Goal: Task Accomplishment & Management: Use online tool/utility

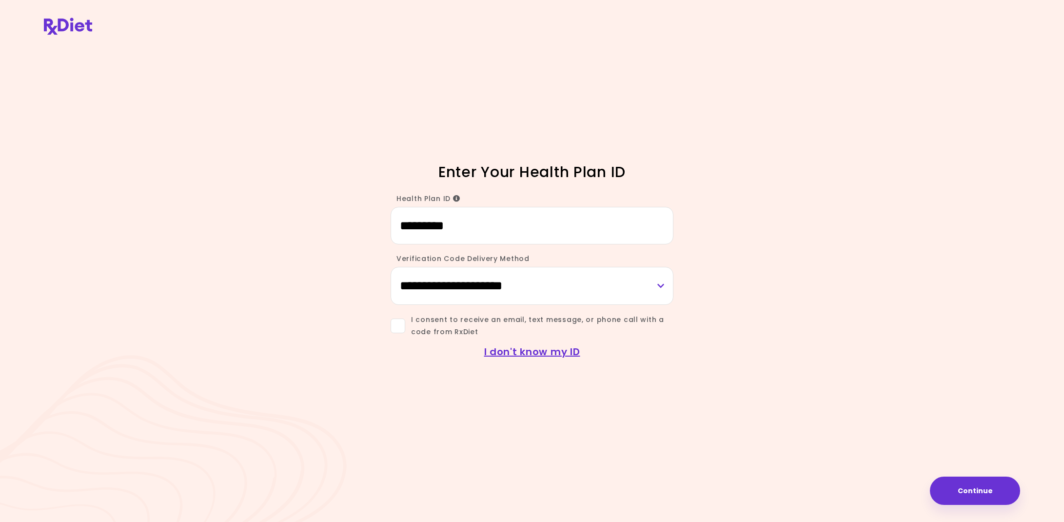
type input "*********"
select select "***"
click at [400, 329] on span at bounding box center [398, 325] width 15 height 15
click at [992, 495] on button "Continue" at bounding box center [975, 490] width 90 height 28
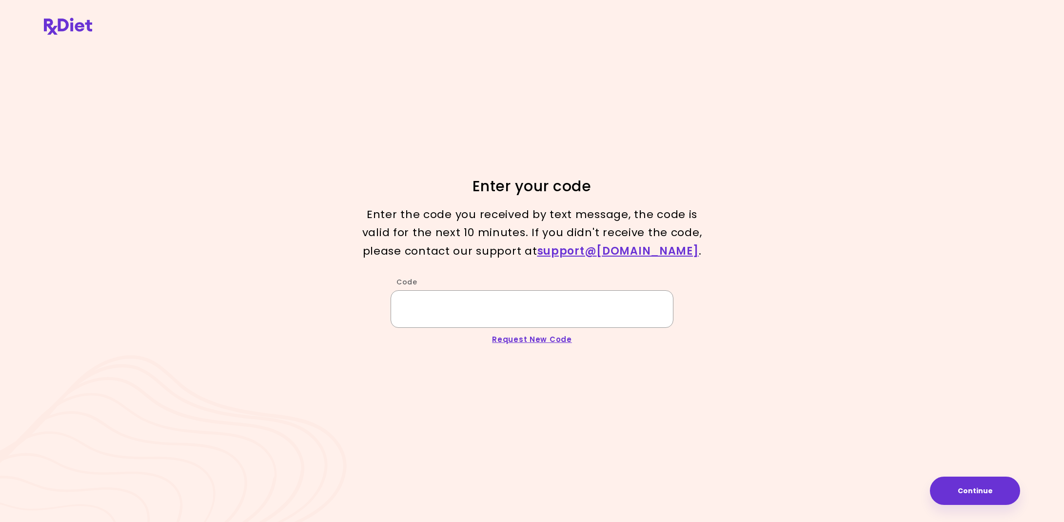
click at [420, 306] on input "Code" at bounding box center [532, 309] width 283 height 38
type input "******"
click at [984, 492] on button "Continue" at bounding box center [975, 490] width 90 height 28
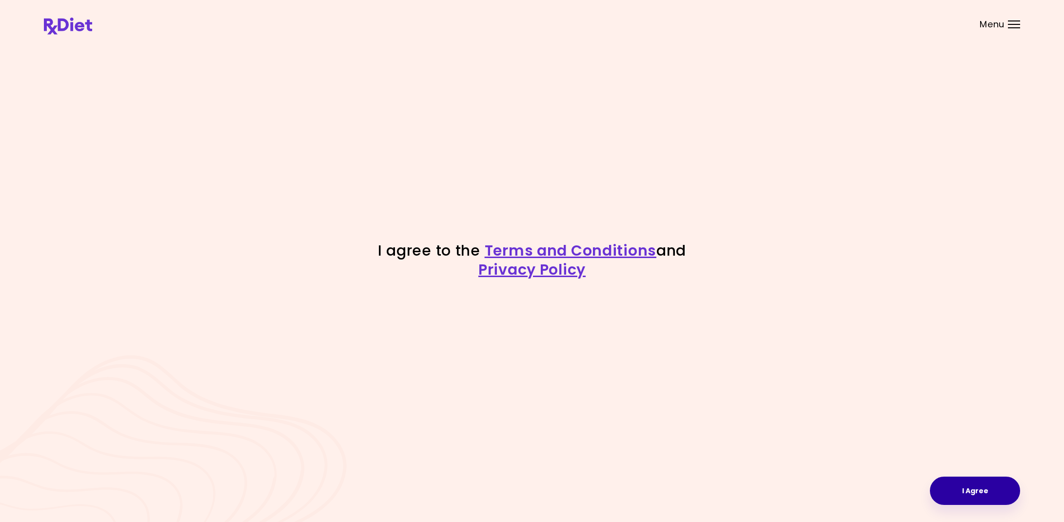
click at [956, 488] on button "I Agree" at bounding box center [975, 490] width 90 height 28
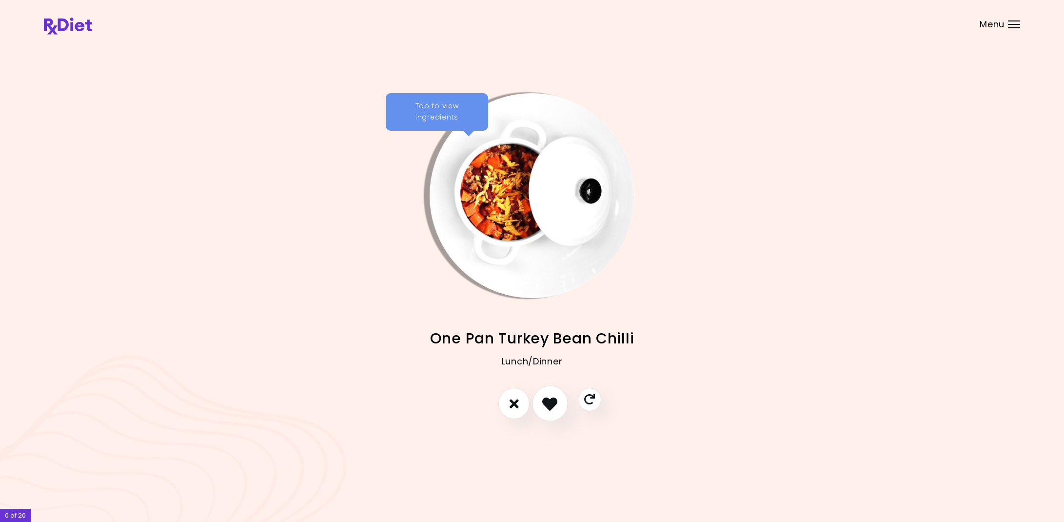
click at [553, 403] on icon "I like this recipe" at bounding box center [549, 403] width 15 height 15
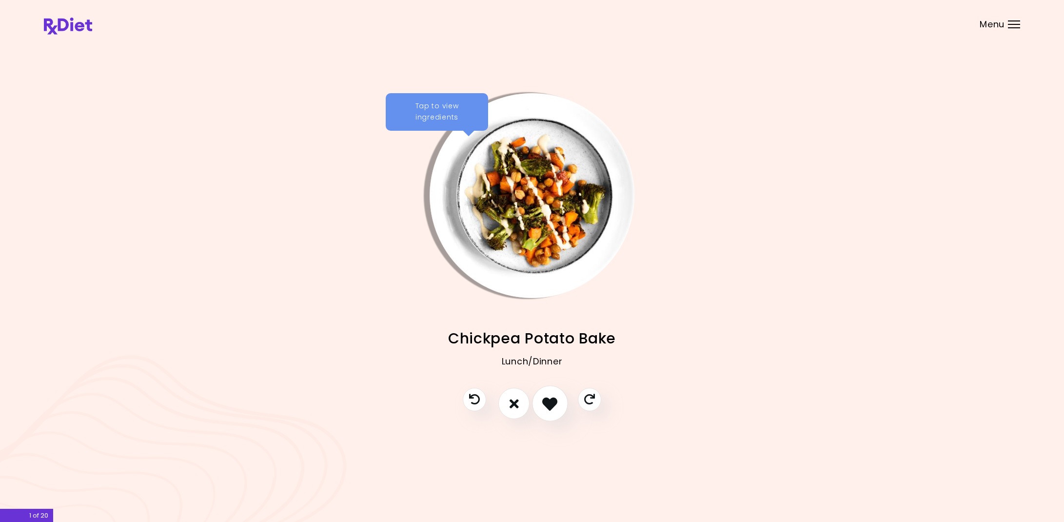
click at [553, 406] on icon "I like this recipe" at bounding box center [549, 403] width 15 height 15
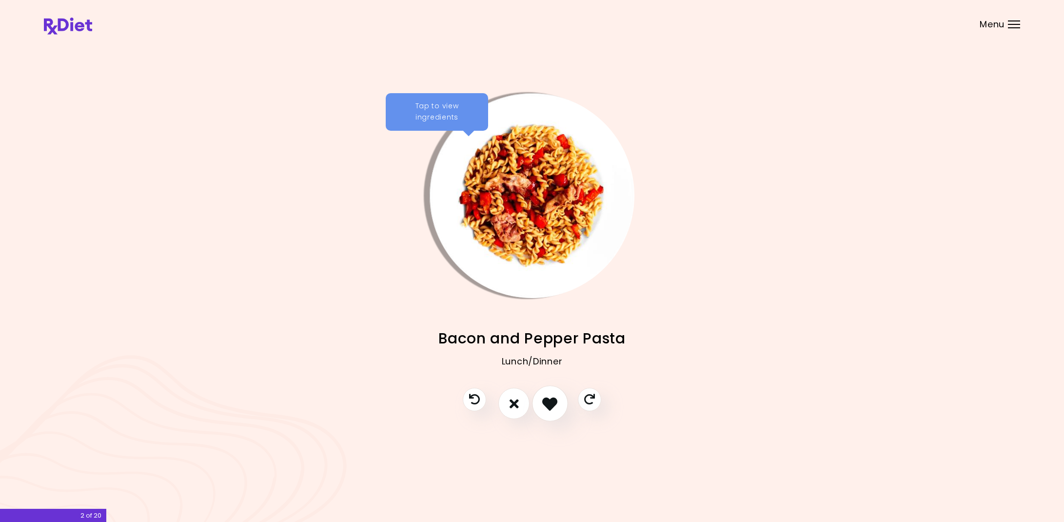
click at [552, 407] on icon "I like this recipe" at bounding box center [549, 403] width 15 height 15
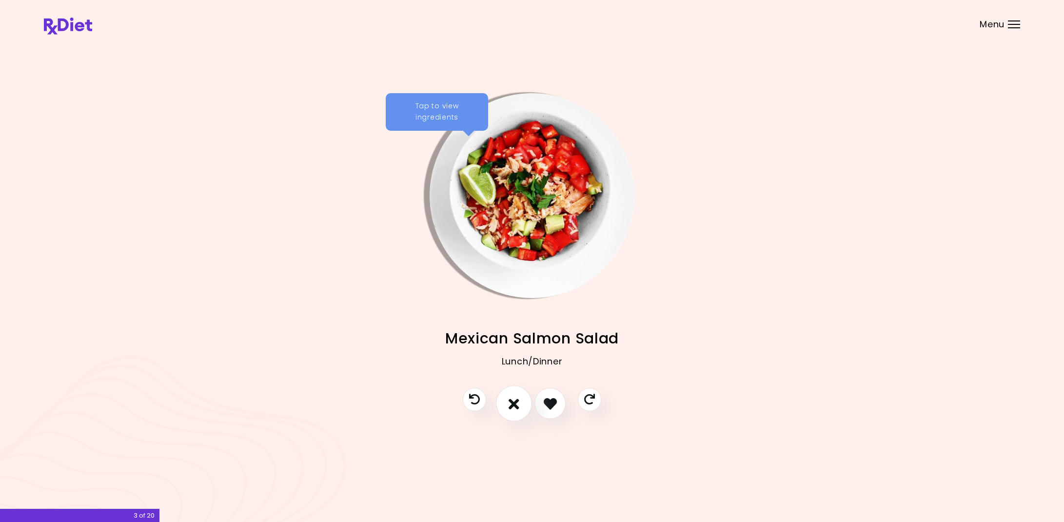
click at [514, 404] on icon "I don't like this recipe" at bounding box center [513, 403] width 11 height 15
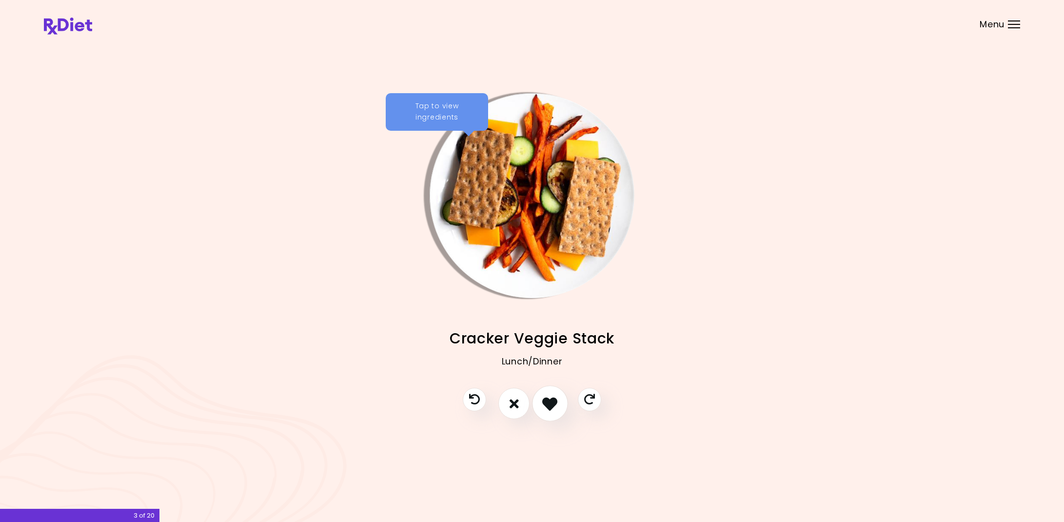
click at [548, 404] on icon "I like this recipe" at bounding box center [549, 403] width 15 height 15
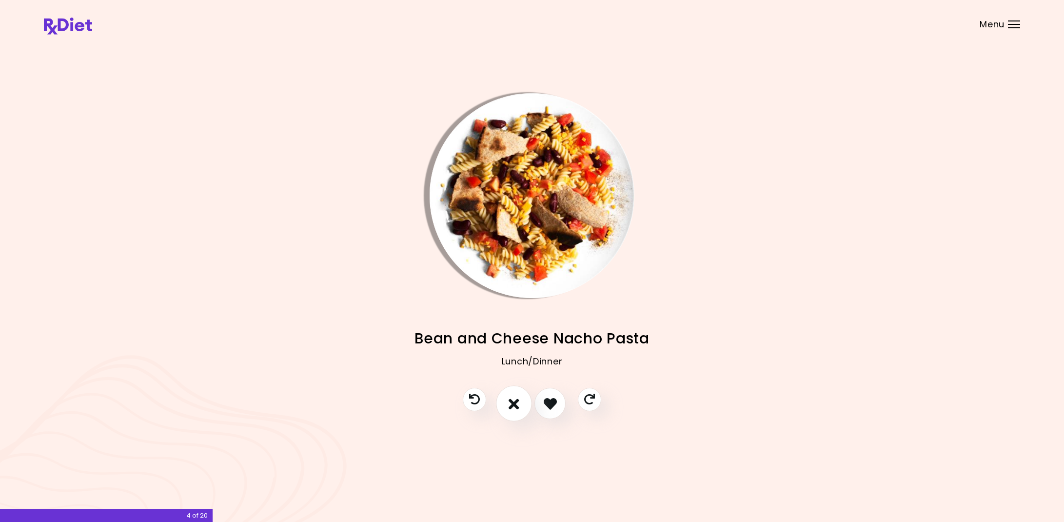
click at [513, 403] on icon "I don't like this recipe" at bounding box center [513, 403] width 11 height 15
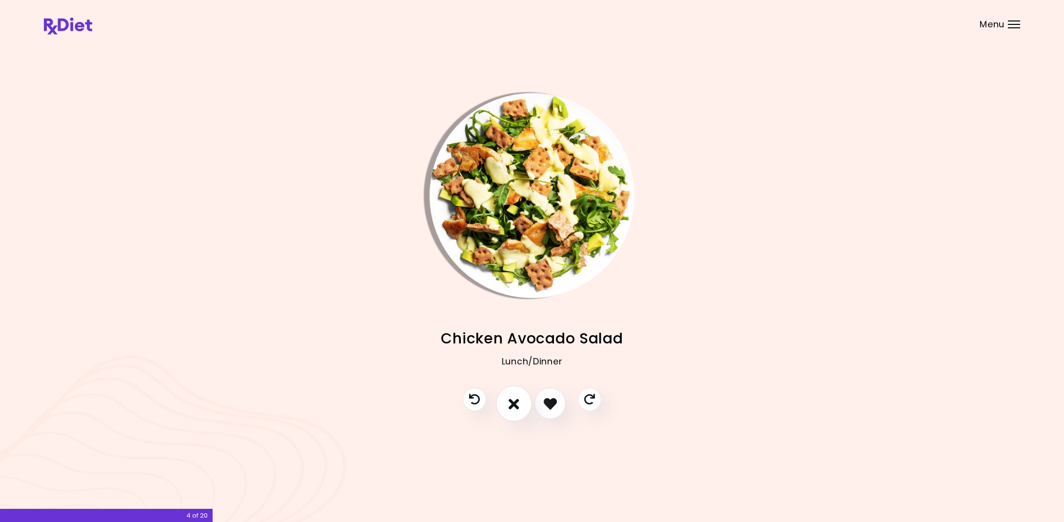
click at [526, 406] on button "I don't like this recipe" at bounding box center [514, 404] width 36 height 36
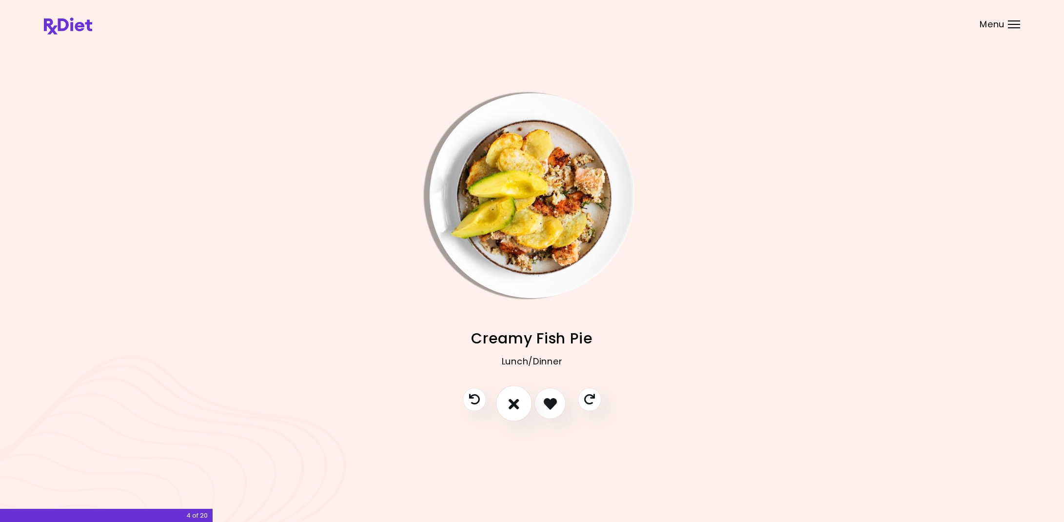
click at [522, 405] on button "I don't like this recipe" at bounding box center [514, 404] width 36 height 36
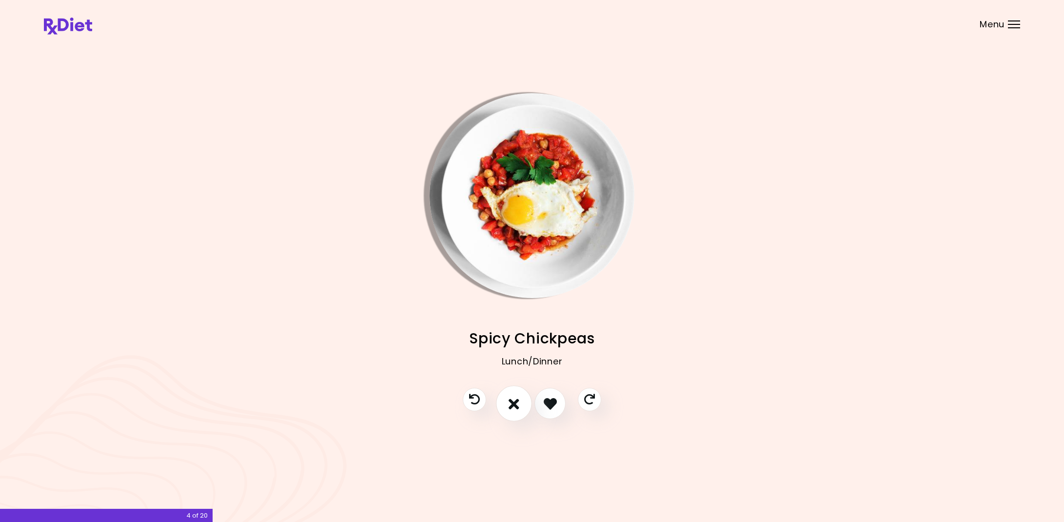
click at [522, 405] on button "I don't like this recipe" at bounding box center [514, 404] width 36 height 36
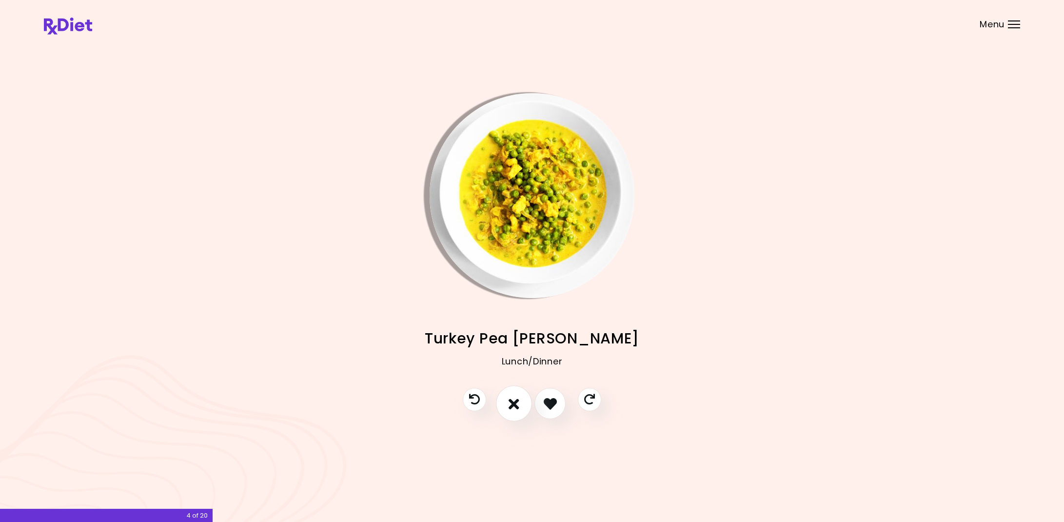
click at [522, 405] on button "I don't like this recipe" at bounding box center [514, 404] width 36 height 36
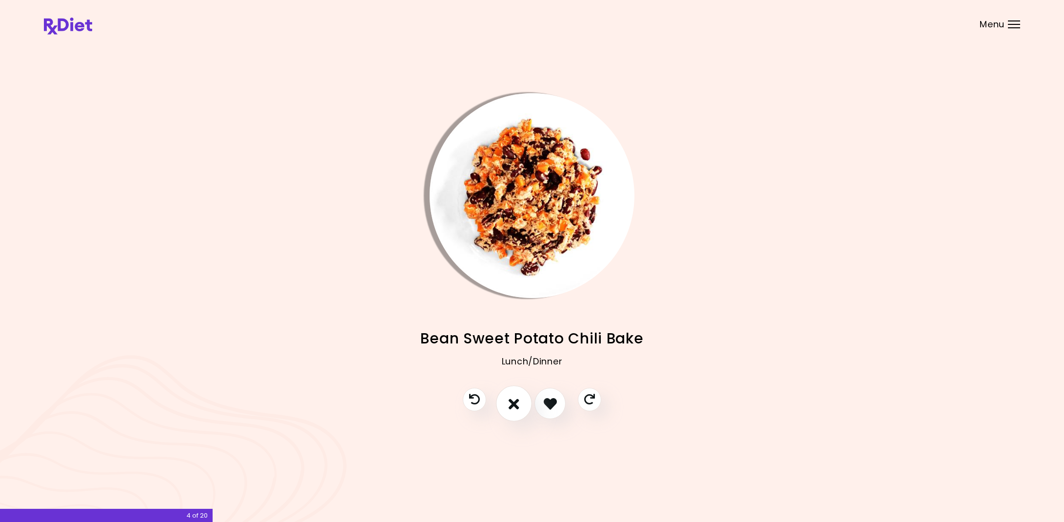
click at [522, 405] on button "I don't like this recipe" at bounding box center [514, 404] width 36 height 36
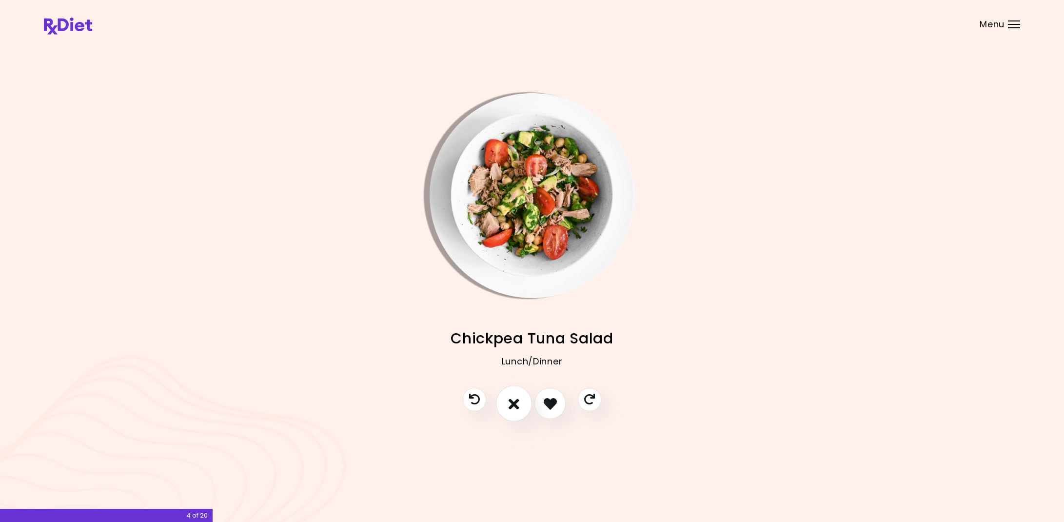
click at [522, 405] on button "I don't like this recipe" at bounding box center [514, 404] width 36 height 36
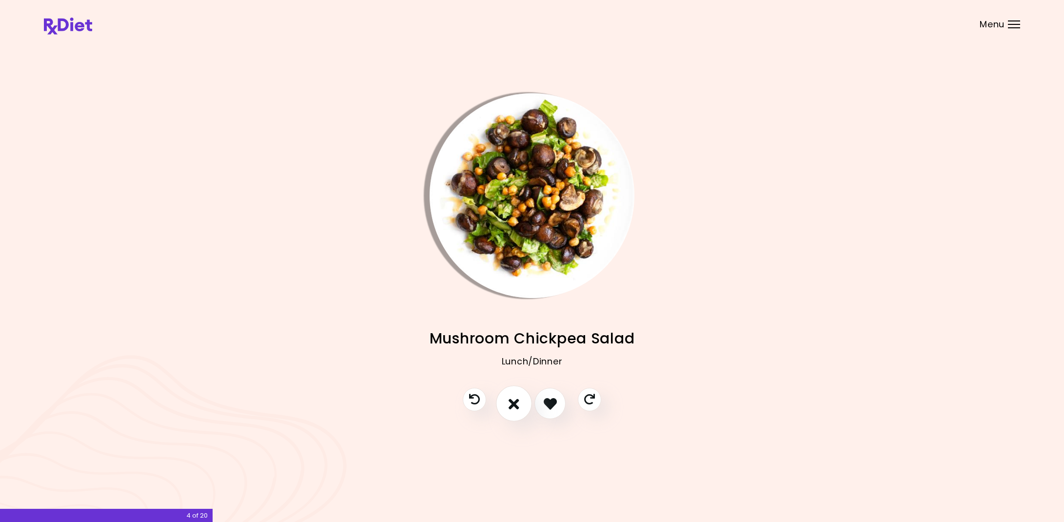
click at [522, 405] on button "I don't like this recipe" at bounding box center [514, 404] width 36 height 36
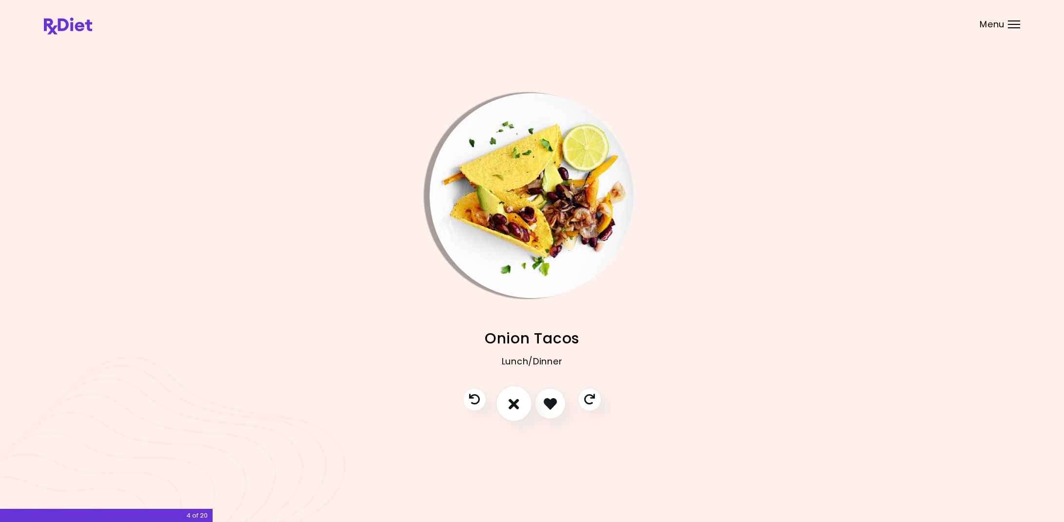
click at [522, 405] on button "I don't like this recipe" at bounding box center [514, 404] width 36 height 36
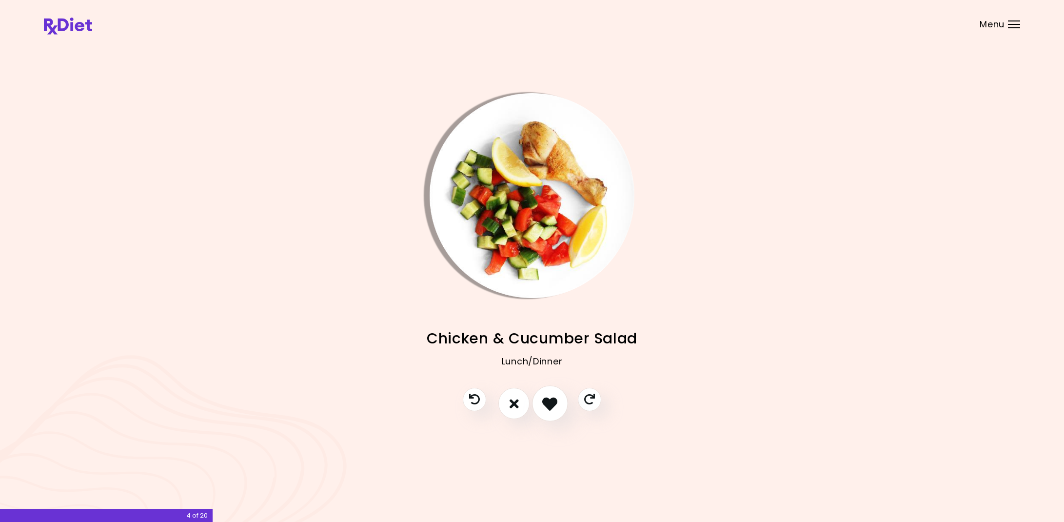
click at [549, 403] on icon "I like this recipe" at bounding box center [549, 403] width 15 height 15
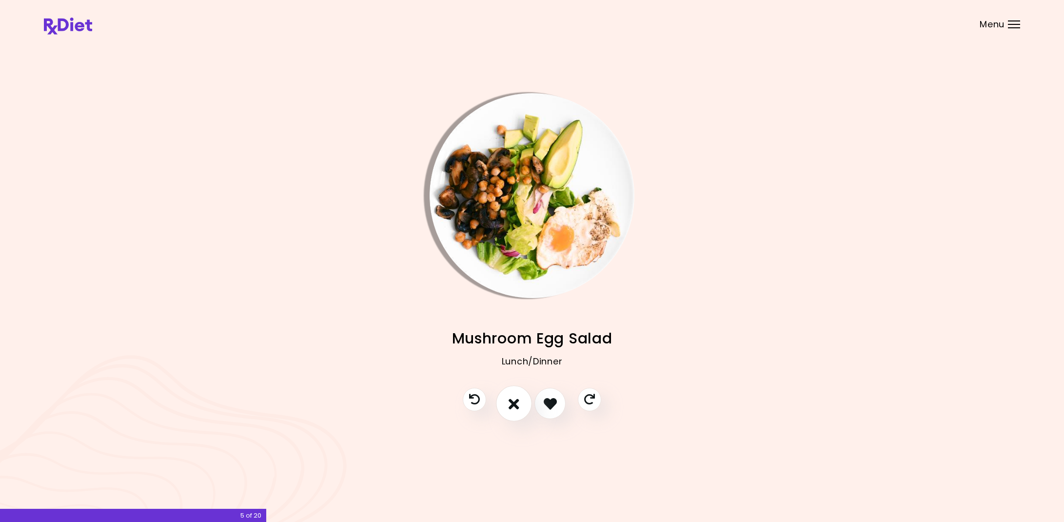
click at [517, 400] on icon "I don't like this recipe" at bounding box center [513, 403] width 11 height 15
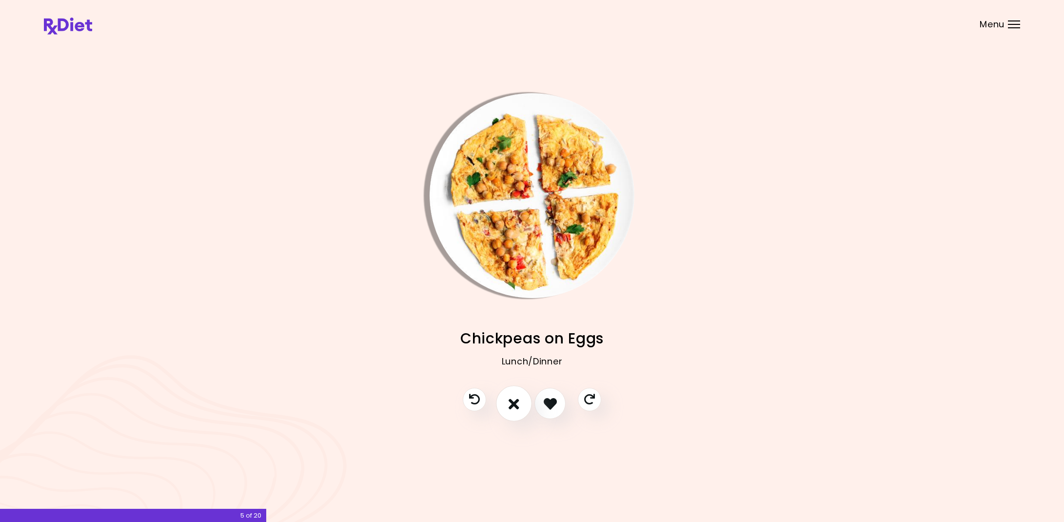
click at [517, 400] on icon "I don't like this recipe" at bounding box center [513, 403] width 11 height 15
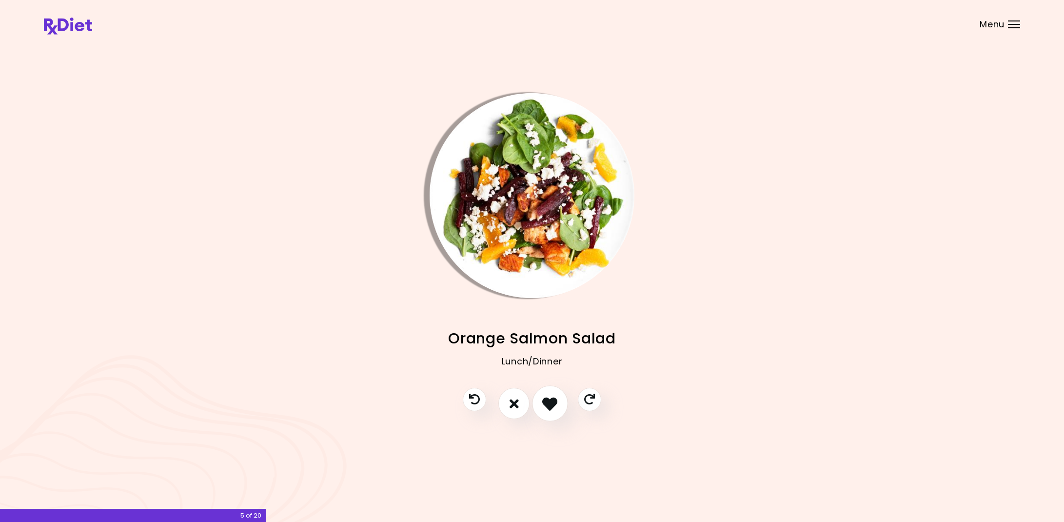
click at [547, 400] on icon "I like this recipe" at bounding box center [549, 403] width 15 height 15
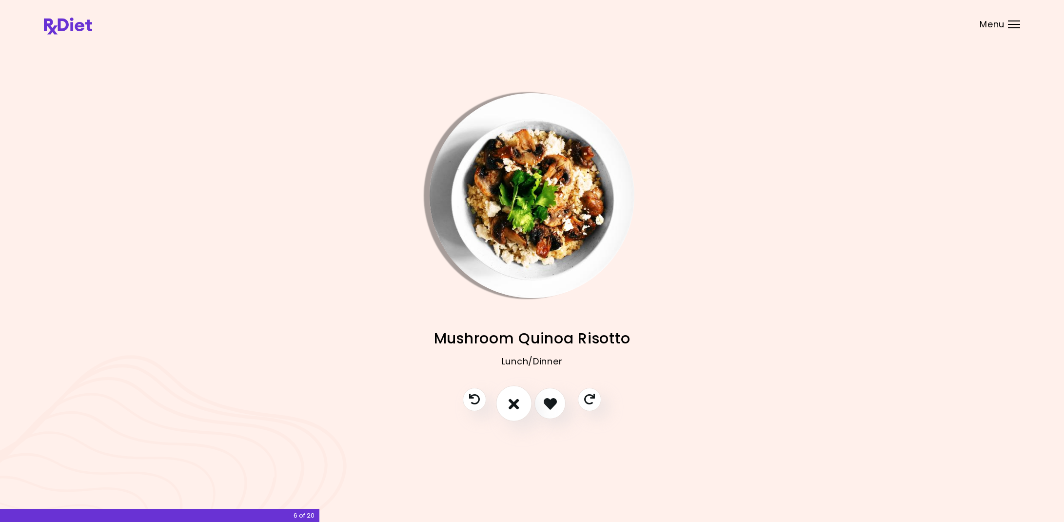
click at [520, 401] on button "I don't like this recipe" at bounding box center [514, 404] width 36 height 36
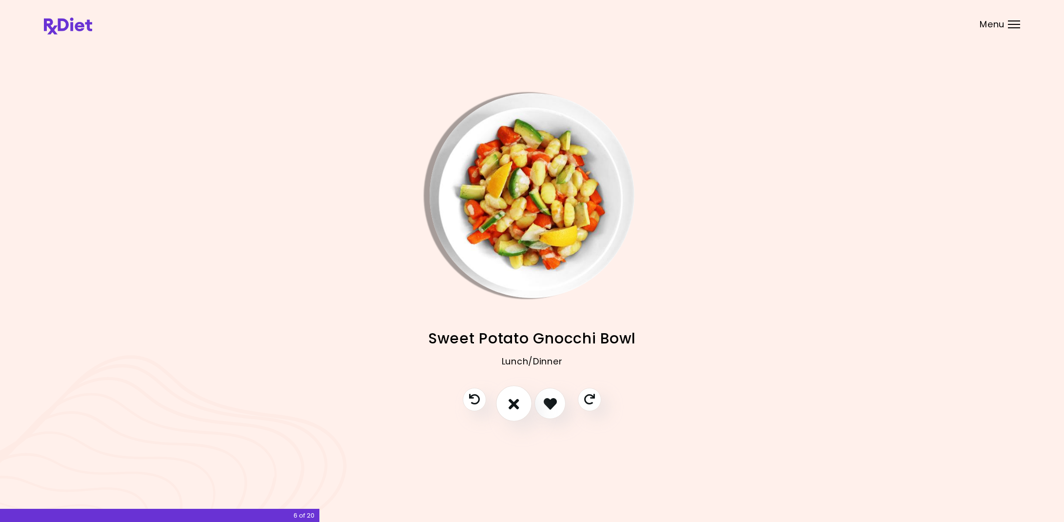
click at [520, 401] on button "I don't like this recipe" at bounding box center [514, 404] width 36 height 36
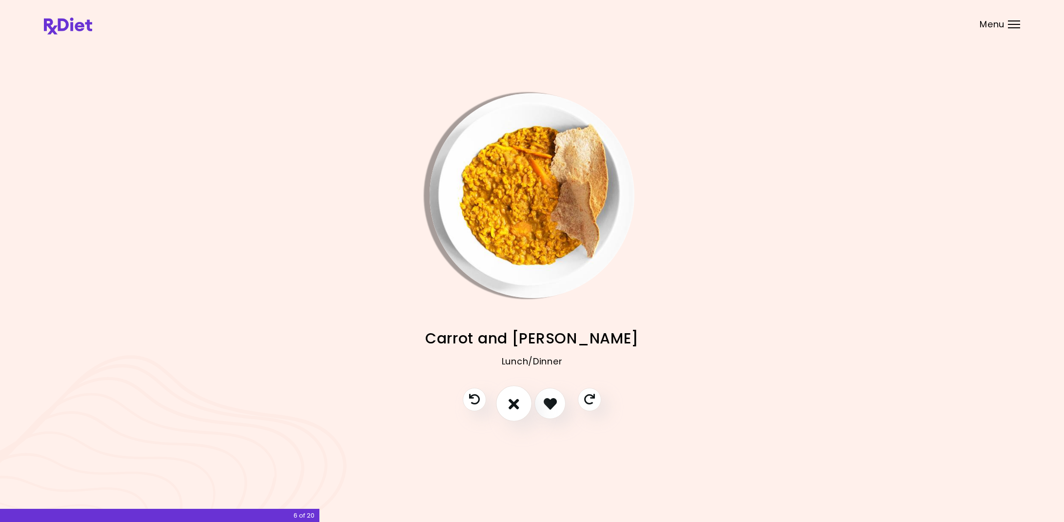
click at [520, 401] on button "I don't like this recipe" at bounding box center [514, 404] width 36 height 36
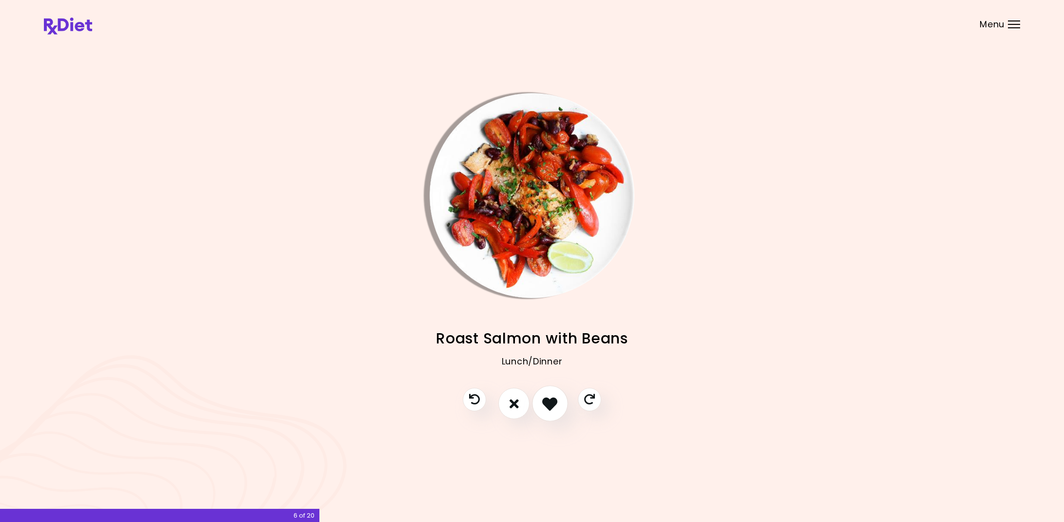
click at [548, 401] on icon "I like this recipe" at bounding box center [549, 403] width 15 height 15
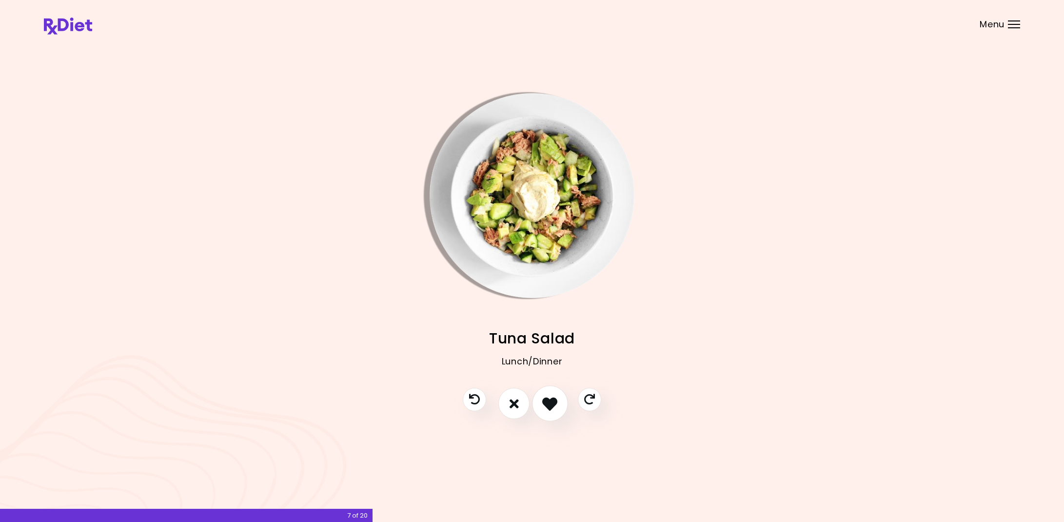
click at [548, 401] on icon "I like this recipe" at bounding box center [549, 403] width 15 height 15
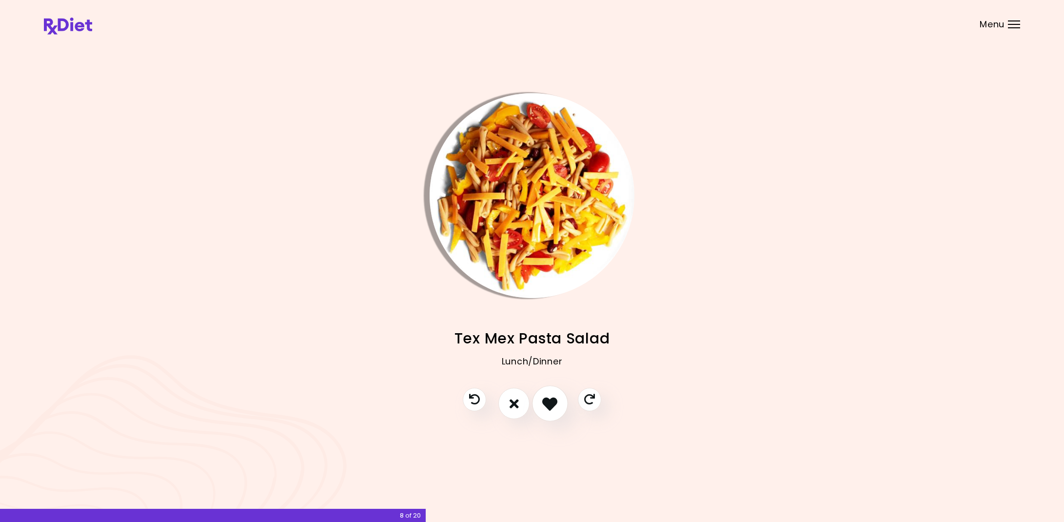
click at [548, 401] on icon "I like this recipe" at bounding box center [549, 403] width 15 height 15
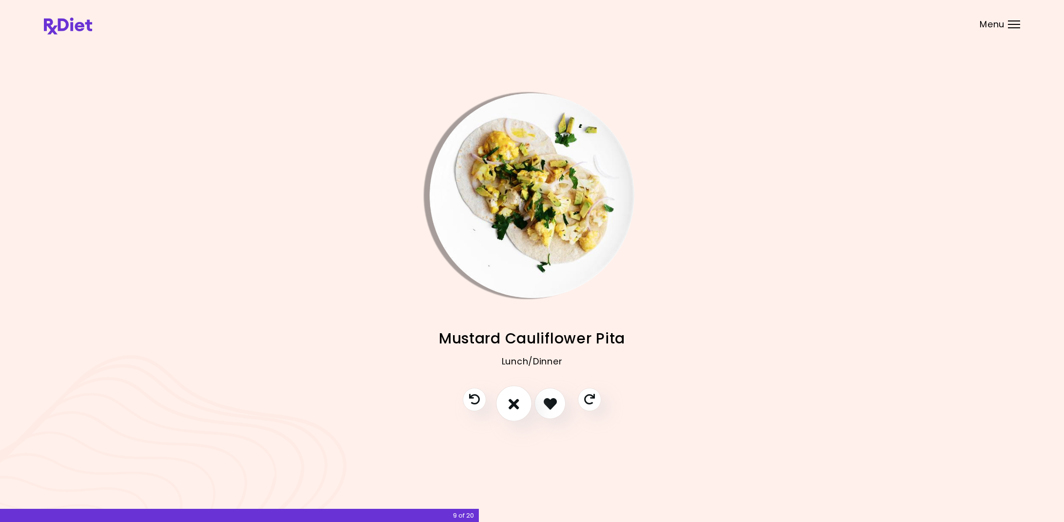
click at [516, 402] on icon "I don't like this recipe" at bounding box center [513, 403] width 11 height 15
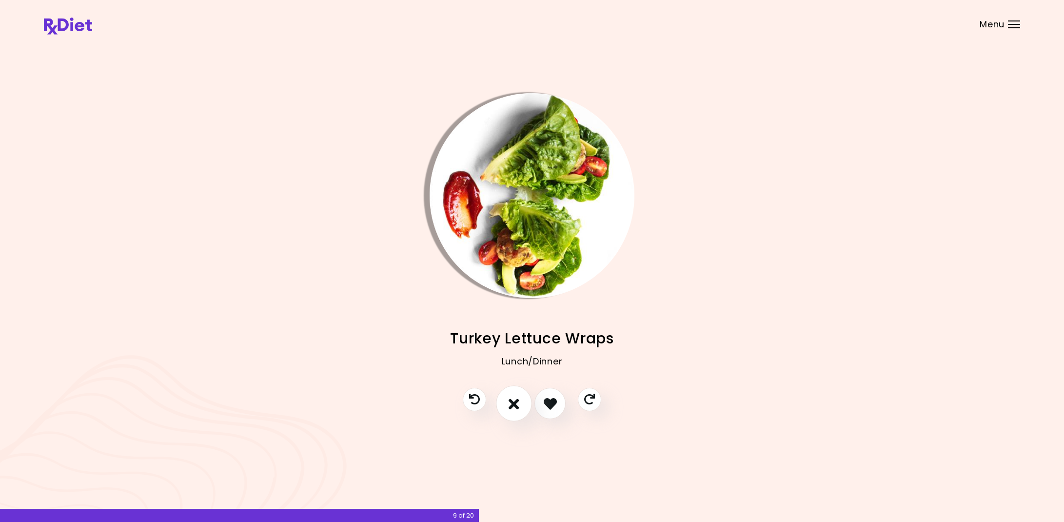
click at [515, 399] on icon "I don't like this recipe" at bounding box center [513, 403] width 11 height 15
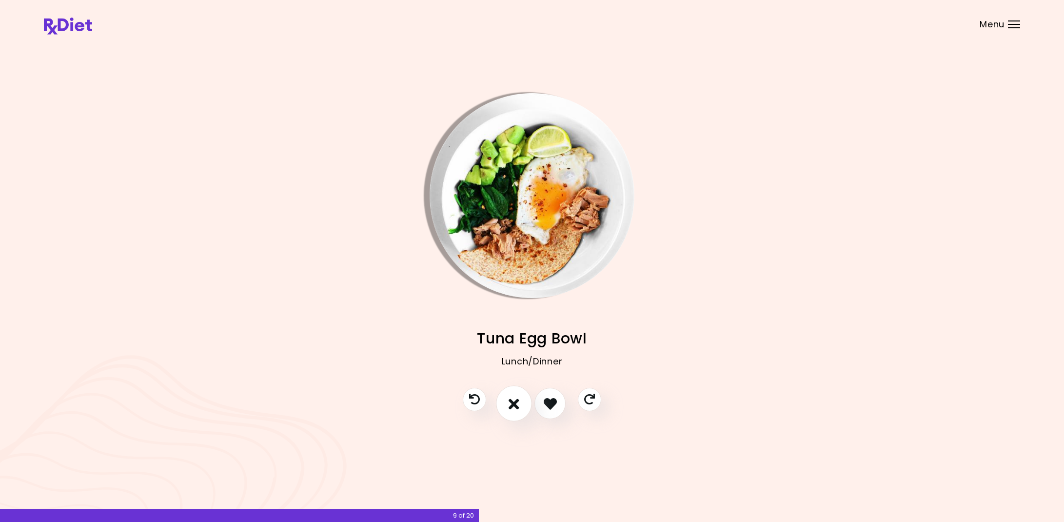
click at [515, 399] on icon "I don't like this recipe" at bounding box center [513, 403] width 11 height 15
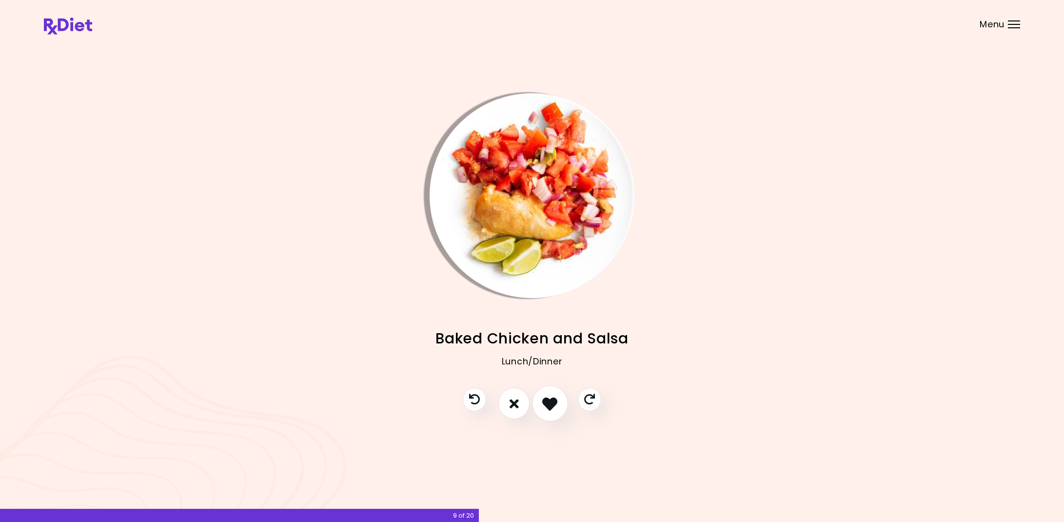
click at [549, 403] on icon "I like this recipe" at bounding box center [549, 403] width 15 height 15
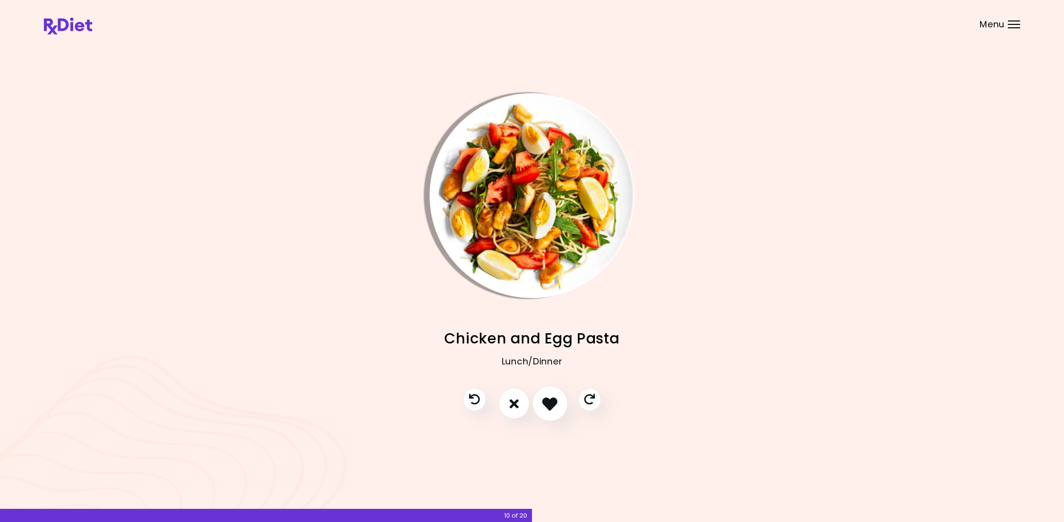
click at [555, 402] on icon "I like this recipe" at bounding box center [549, 403] width 15 height 15
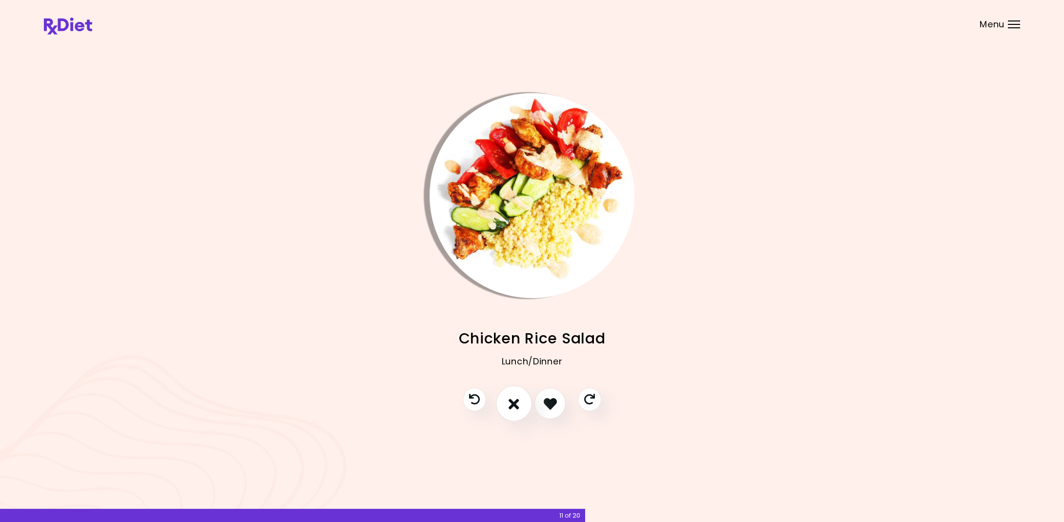
click at [510, 402] on icon "I don't like this recipe" at bounding box center [513, 403] width 11 height 15
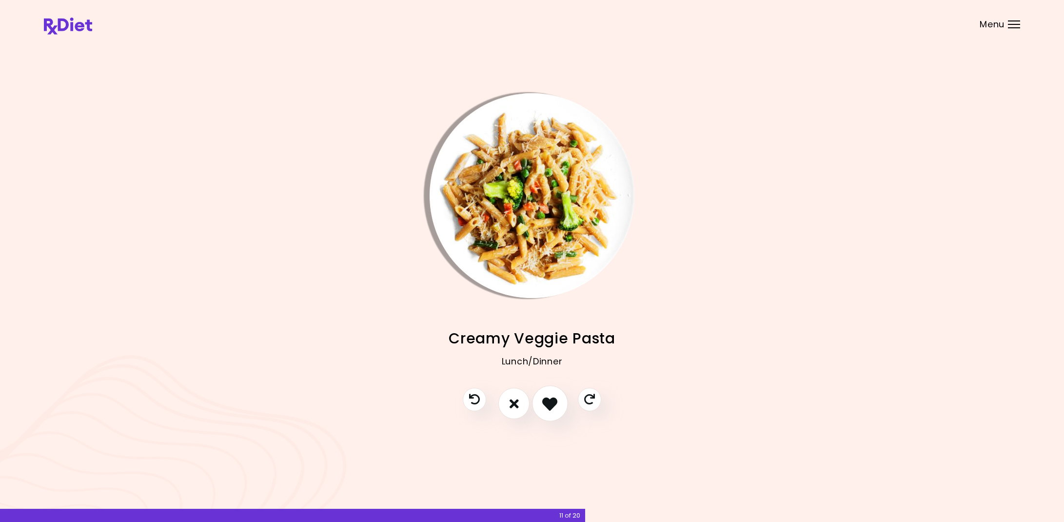
click at [547, 406] on icon "I like this recipe" at bounding box center [549, 403] width 15 height 15
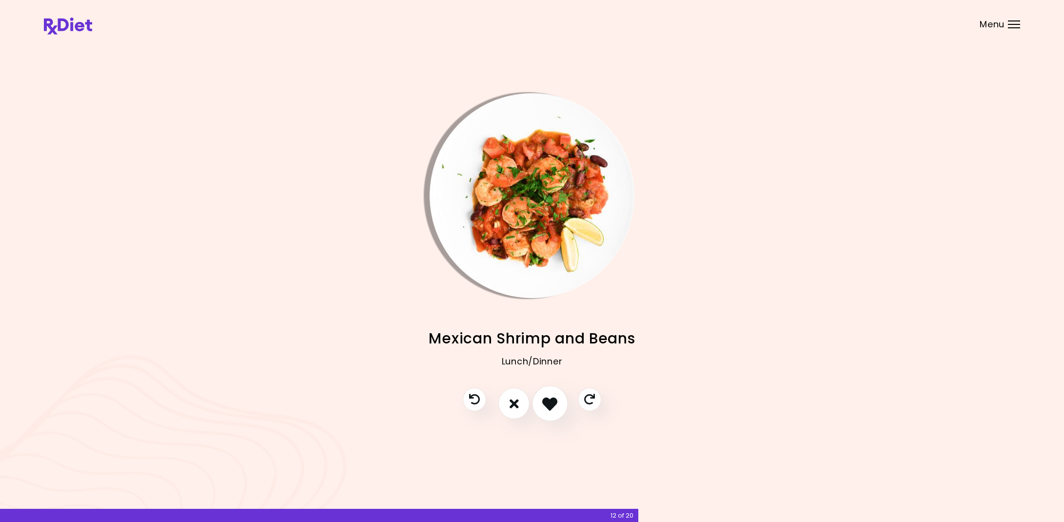
click at [547, 406] on icon "I like this recipe" at bounding box center [549, 403] width 15 height 15
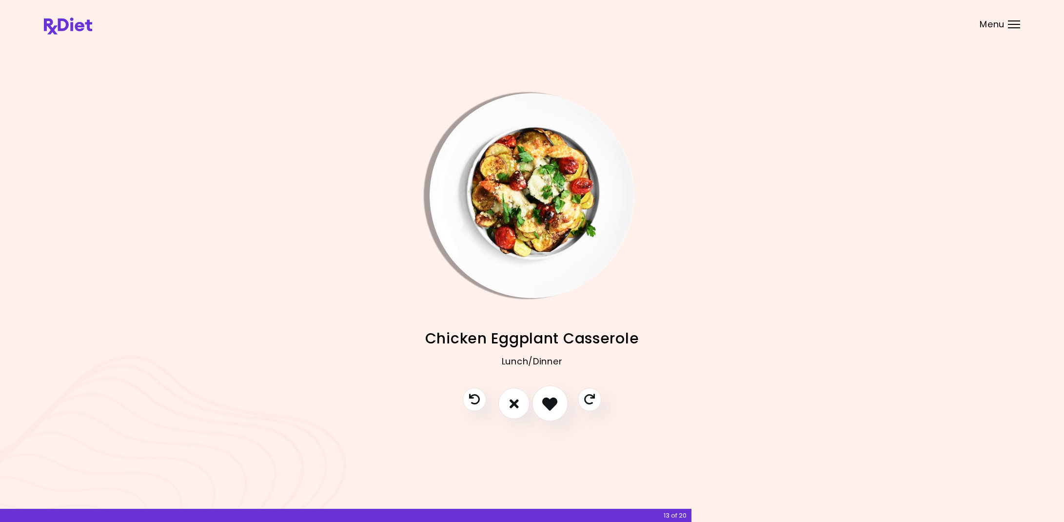
click at [547, 406] on icon "I like this recipe" at bounding box center [549, 403] width 15 height 15
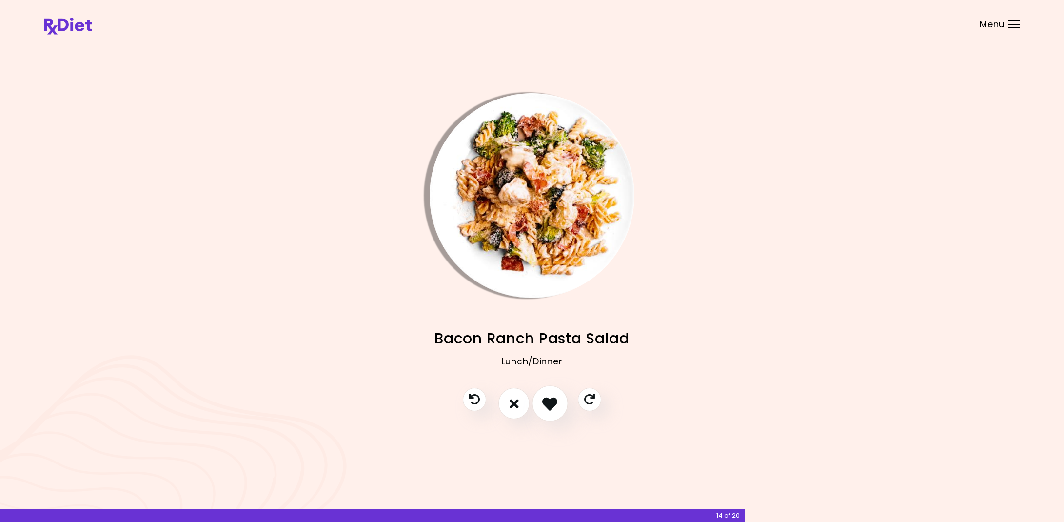
click at [547, 406] on icon "I like this recipe" at bounding box center [549, 403] width 15 height 15
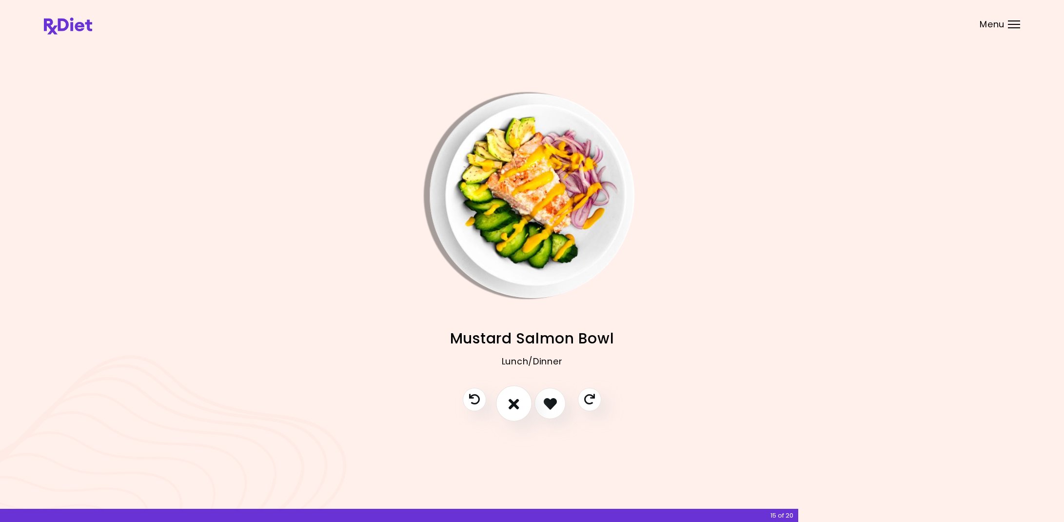
click at [515, 404] on icon "I don't like this recipe" at bounding box center [513, 403] width 11 height 15
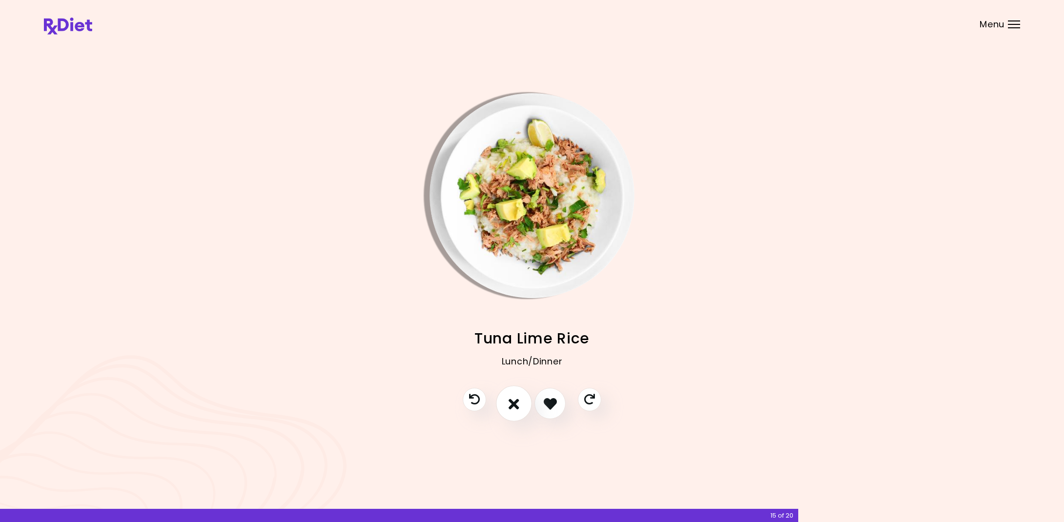
click at [515, 405] on icon "I don't like this recipe" at bounding box center [513, 403] width 11 height 15
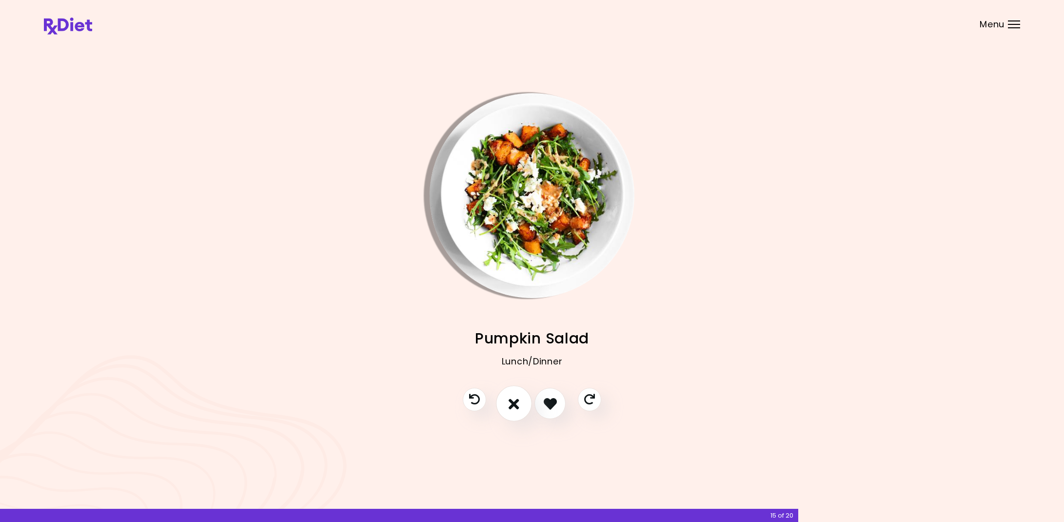
click at [515, 405] on icon "I don't like this recipe" at bounding box center [513, 403] width 11 height 15
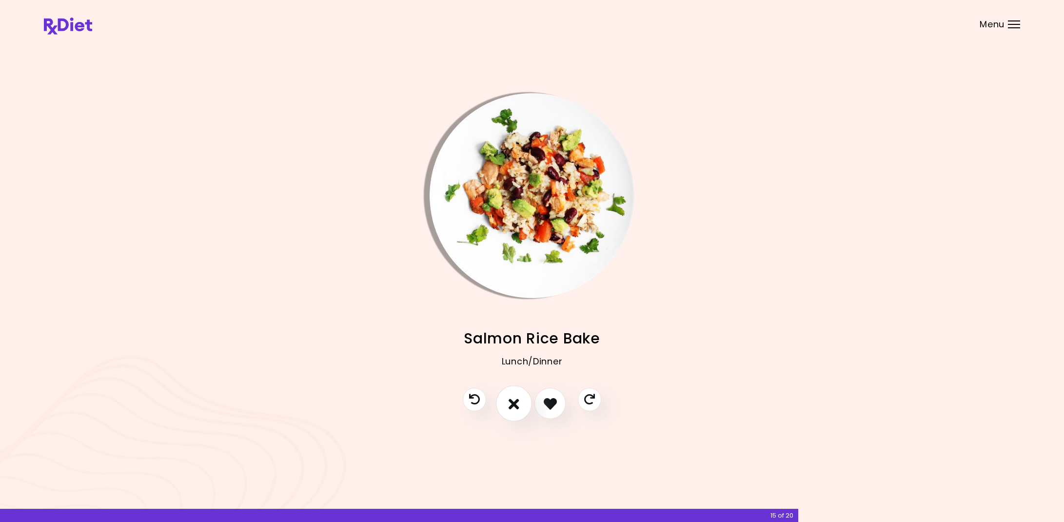
click at [515, 405] on icon "I don't like this recipe" at bounding box center [513, 403] width 11 height 15
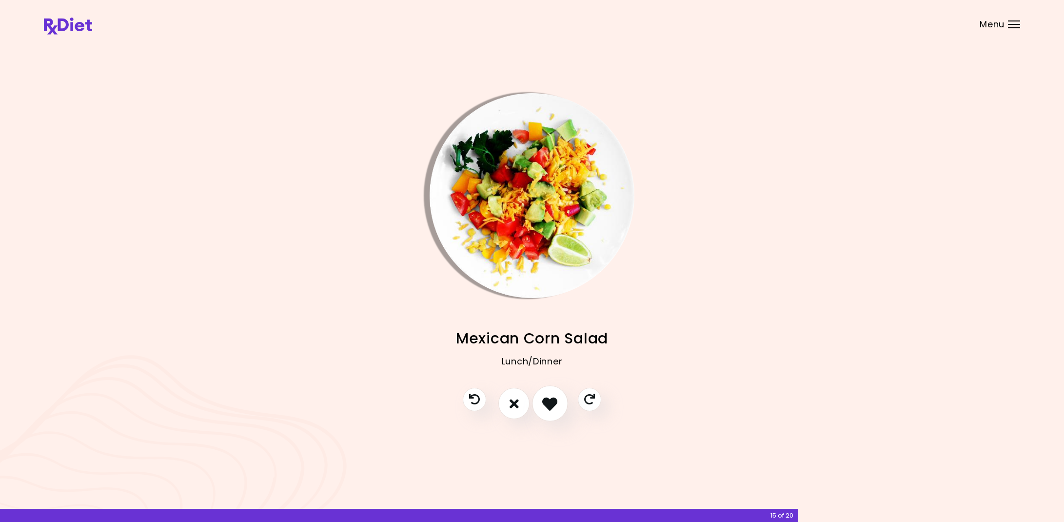
click at [547, 405] on icon "I like this recipe" at bounding box center [549, 403] width 15 height 15
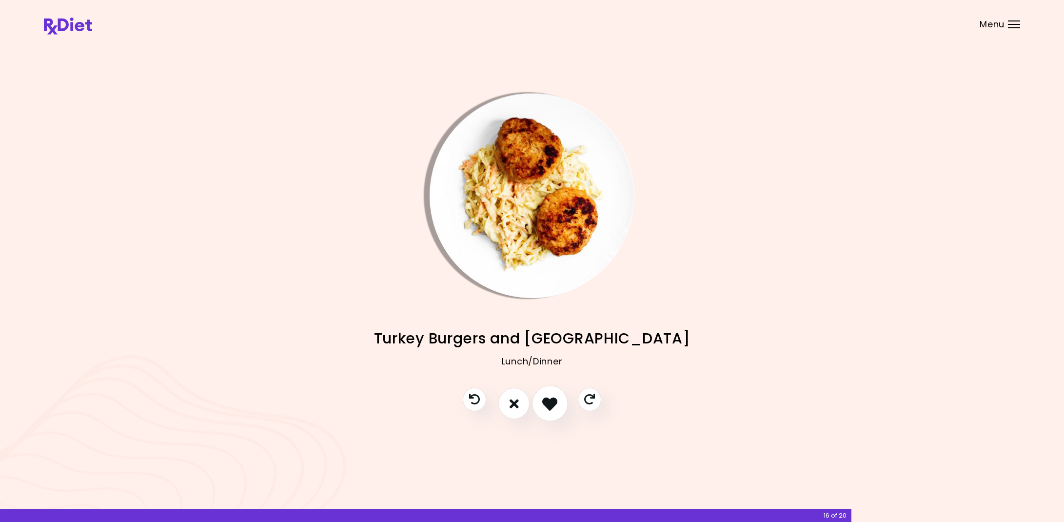
click at [546, 405] on icon "I like this recipe" at bounding box center [549, 403] width 15 height 15
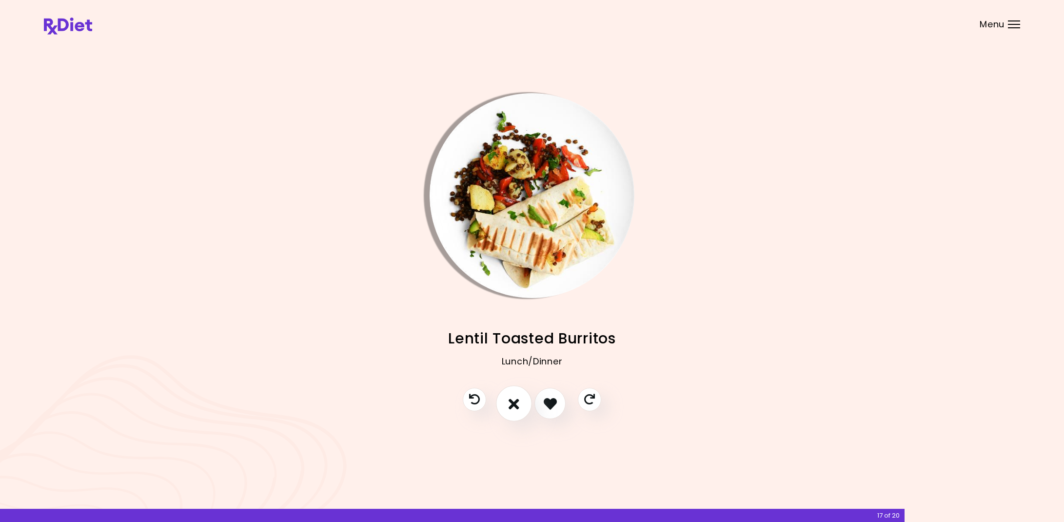
click at [510, 406] on icon "I don't like this recipe" at bounding box center [513, 403] width 11 height 15
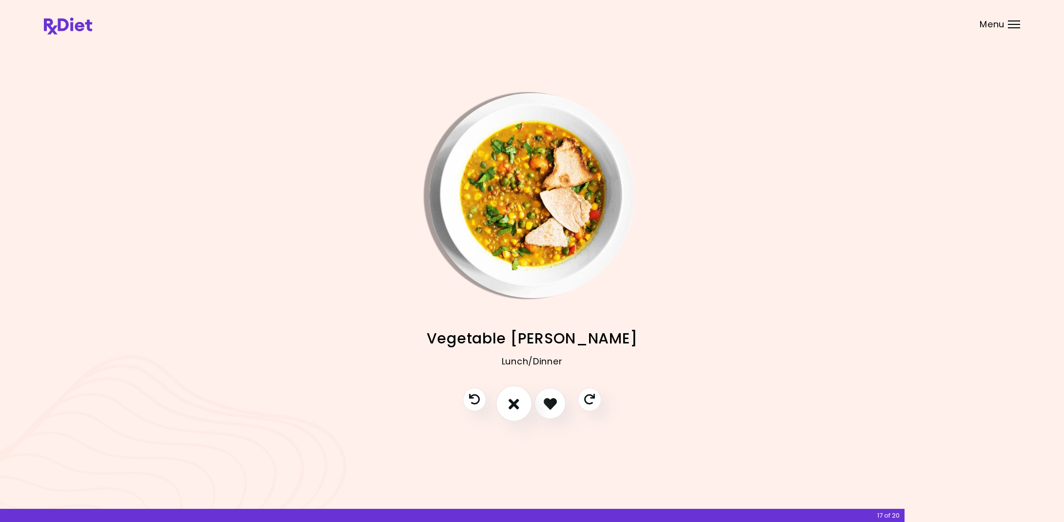
click at [510, 406] on icon "I don't like this recipe" at bounding box center [513, 403] width 11 height 15
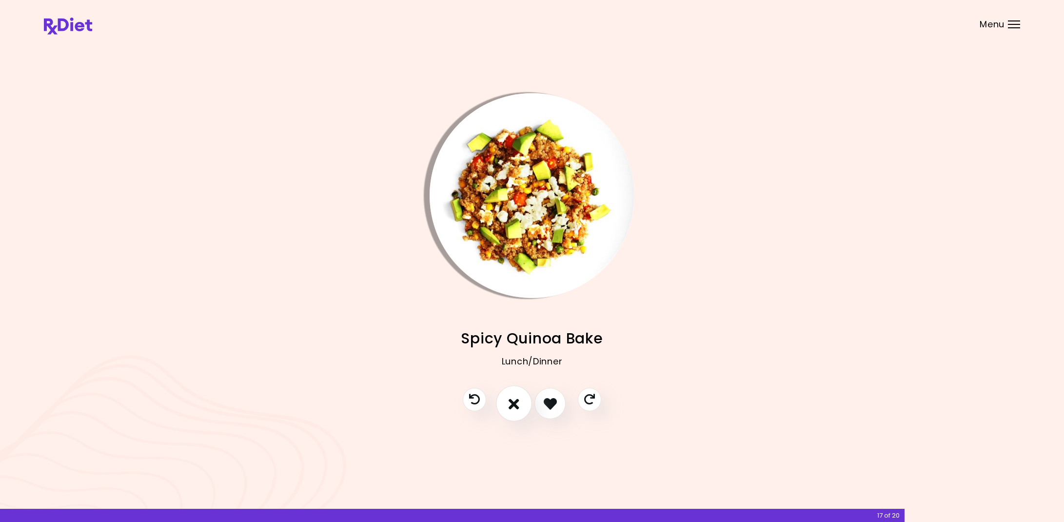
click at [510, 406] on icon "I don't like this recipe" at bounding box center [513, 403] width 11 height 15
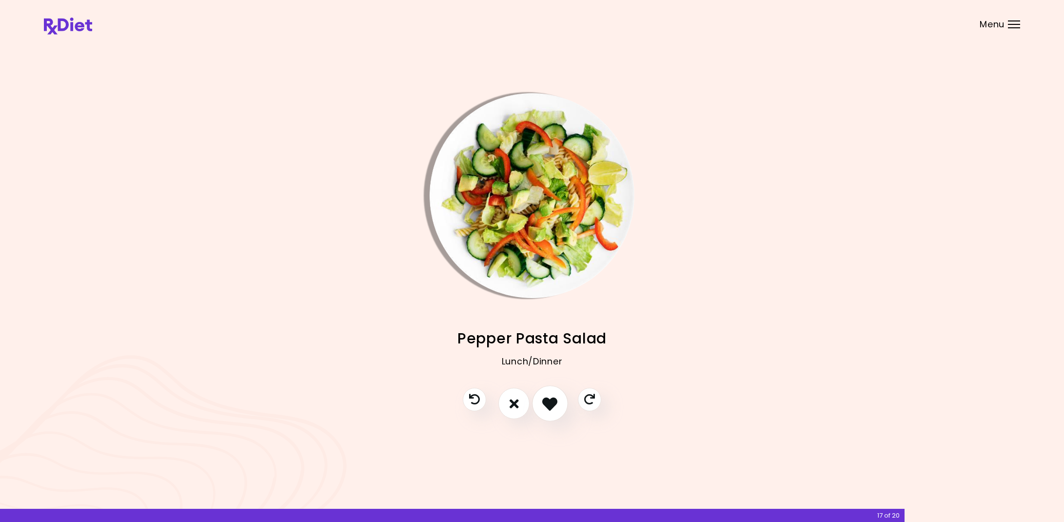
click at [546, 405] on icon "I like this recipe" at bounding box center [549, 403] width 15 height 15
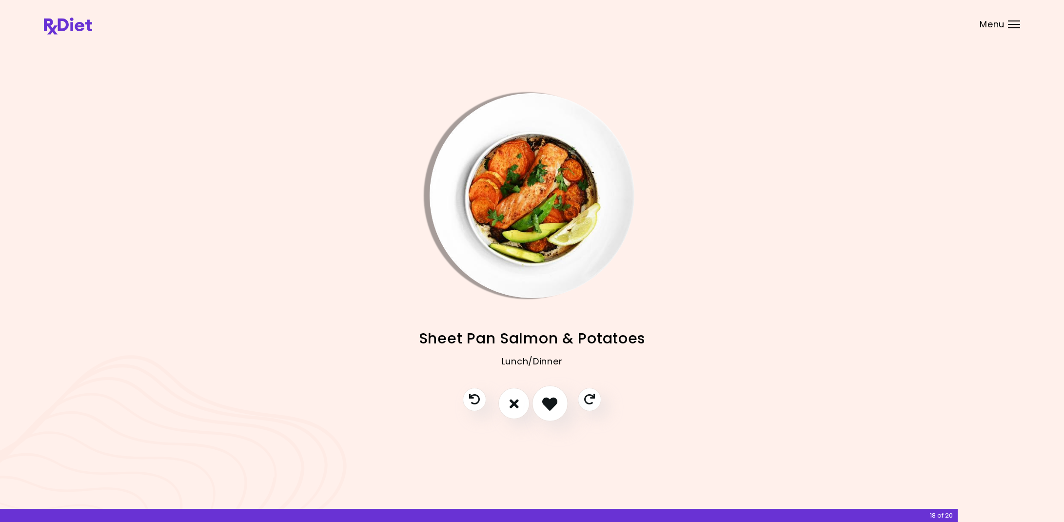
scroll to position [1, 0]
click at [548, 403] on icon "I like this recipe" at bounding box center [549, 403] width 15 height 15
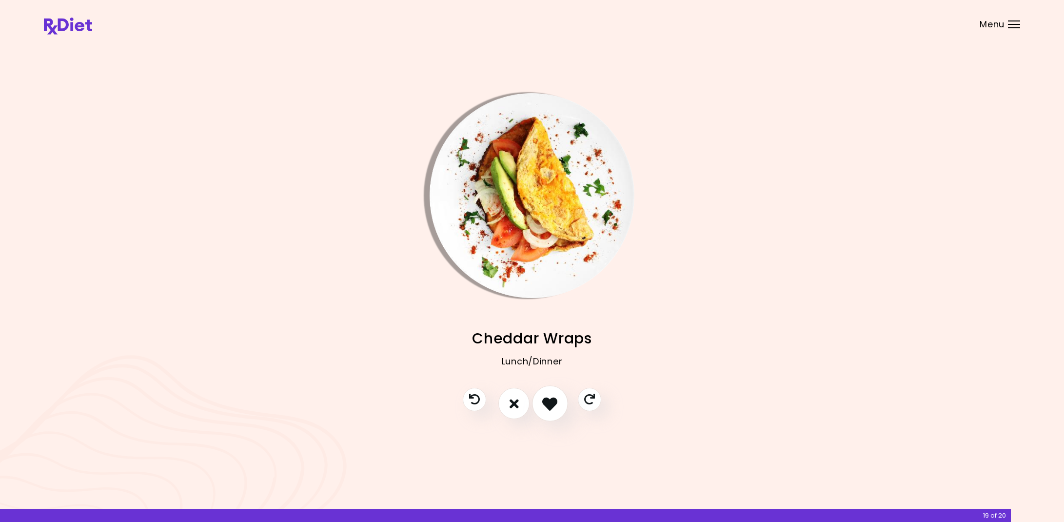
scroll to position [0, 0]
click at [543, 402] on icon "I like this recipe" at bounding box center [549, 403] width 15 height 15
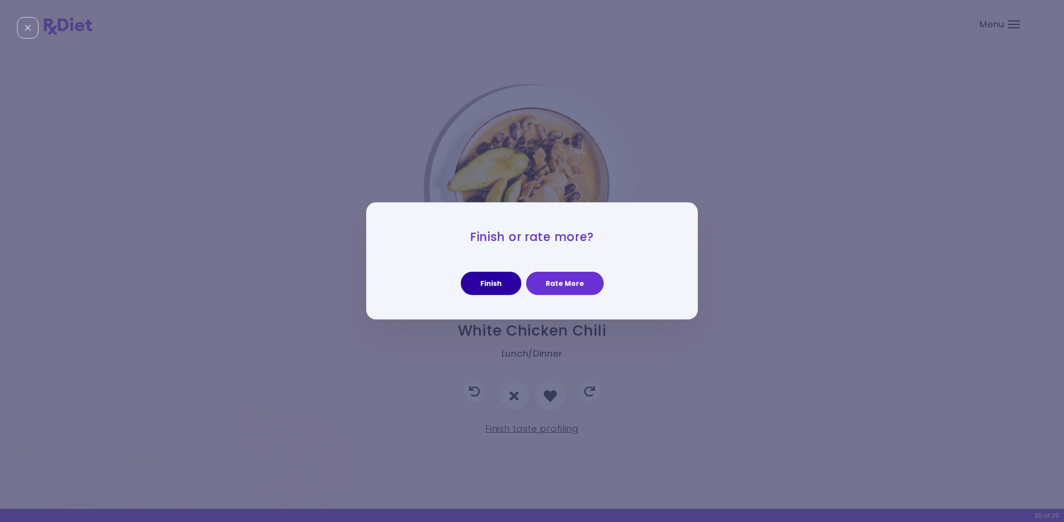
click at [500, 284] on button "Finish" at bounding box center [491, 283] width 60 height 23
select select "*"
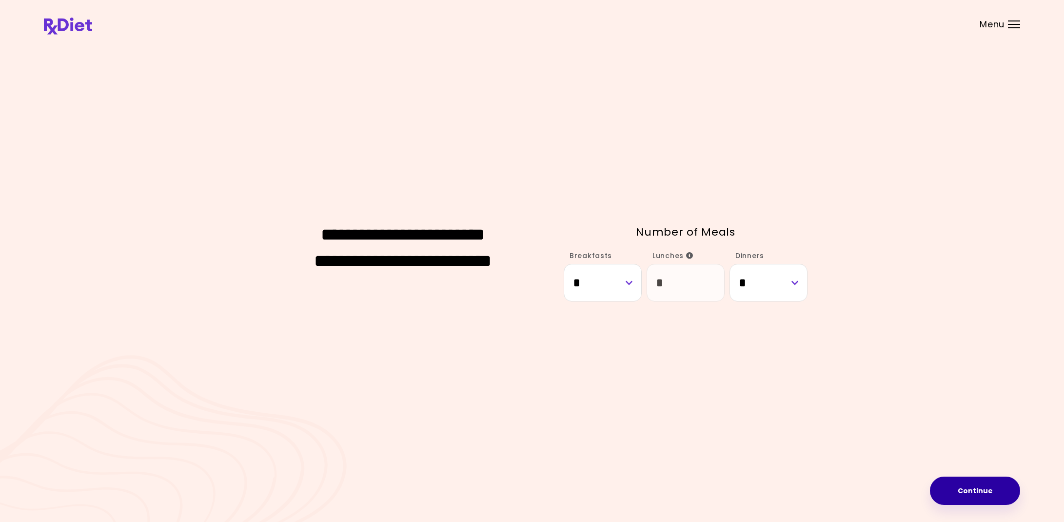
scroll to position [0, 3]
click at [971, 492] on button "Continue" at bounding box center [975, 490] width 90 height 28
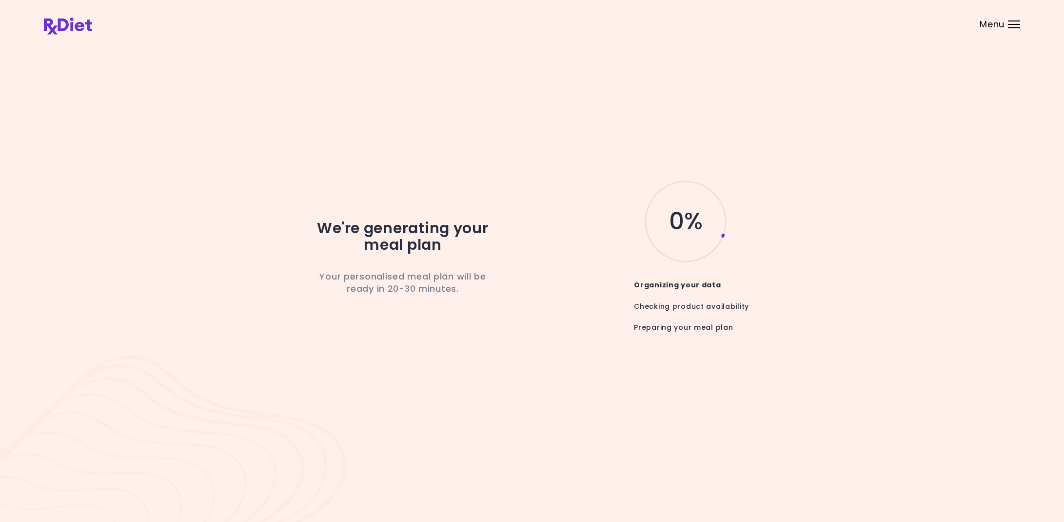
scroll to position [0, 6]
click at [1009, 25] on div "Menu" at bounding box center [1014, 24] width 12 height 8
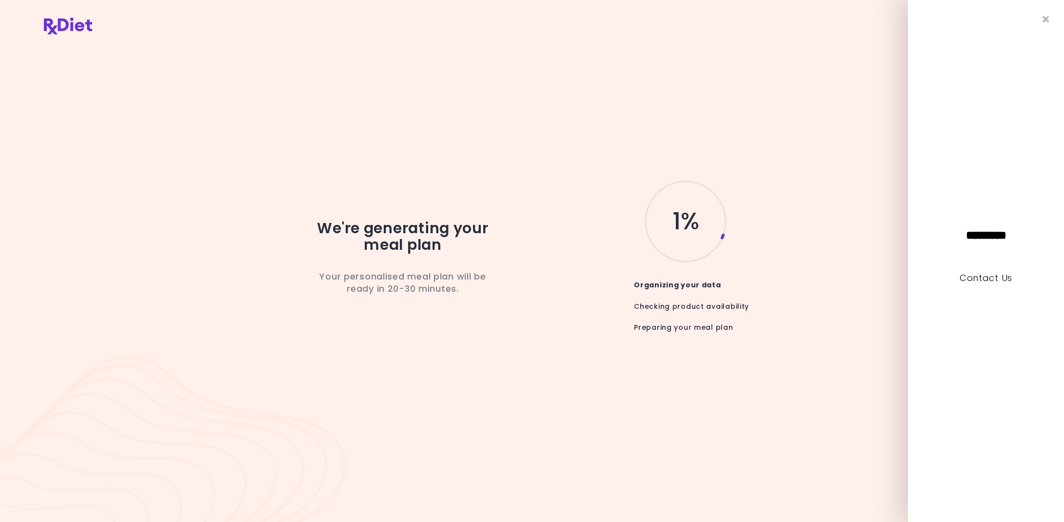
click at [1040, 19] on div "********* Contact Us" at bounding box center [986, 261] width 156 height 522
click at [1039, 22] on div "********* Contact Us" at bounding box center [986, 261] width 156 height 522
click at [1038, 20] on div "********* Contact Us" at bounding box center [986, 261] width 156 height 522
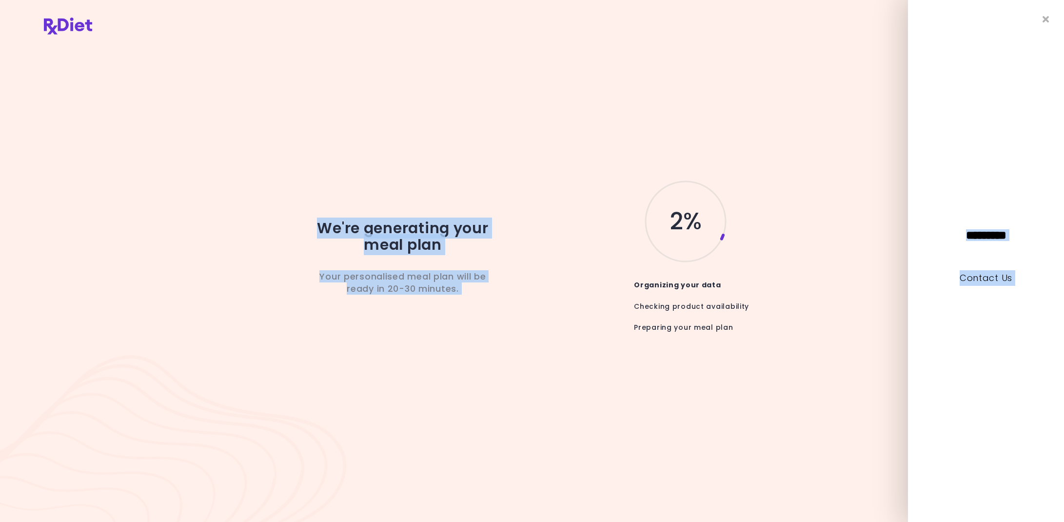
drag, startPoint x: 902, startPoint y: 79, endPoint x: 899, endPoint y: 71, distance: 9.0
click at [965, 79] on div "Menu ********* Contact Us We're generating your meal plan Your personalised mea…" at bounding box center [532, 261] width 1064 height 522
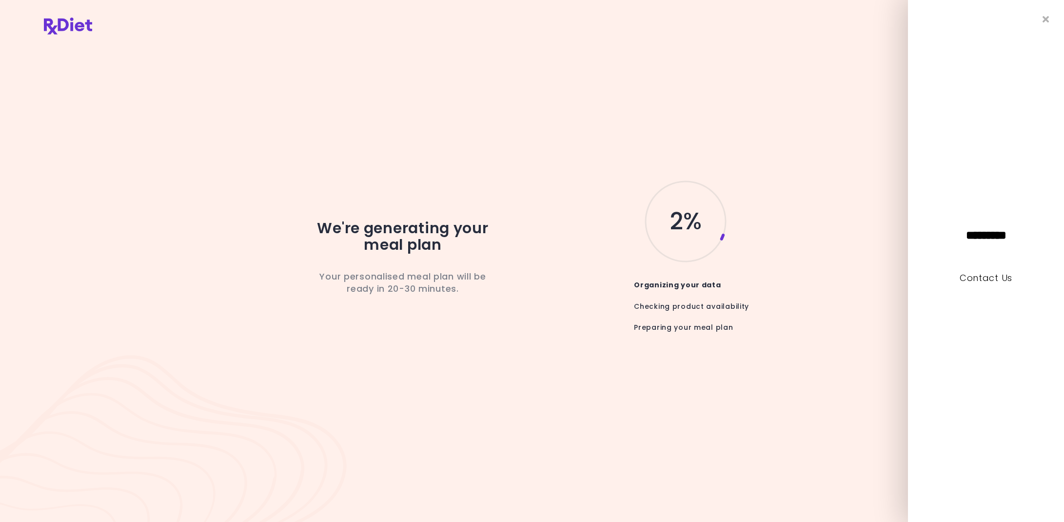
click at [738, 59] on div "We're generating your meal plan Your personalised meal plan will be ready in 20…" at bounding box center [532, 260] width 976 height 439
